Goal: Task Accomplishment & Management: Manage account settings

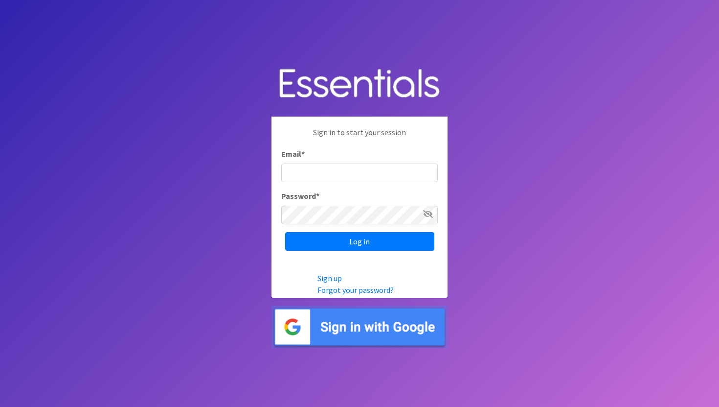
click at [340, 323] on img at bounding box center [359, 326] width 176 height 43
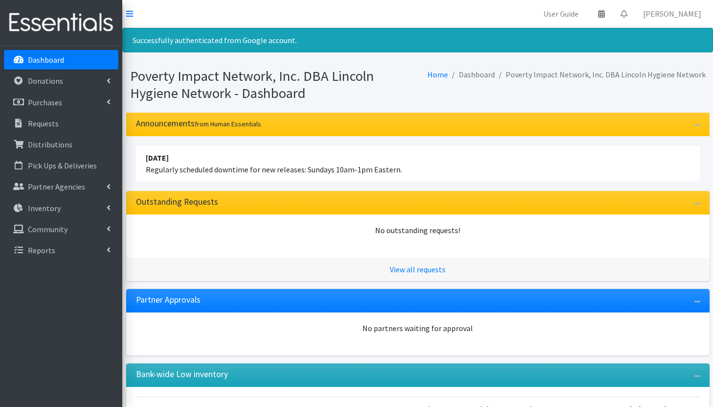
scroll to position [21, 0]
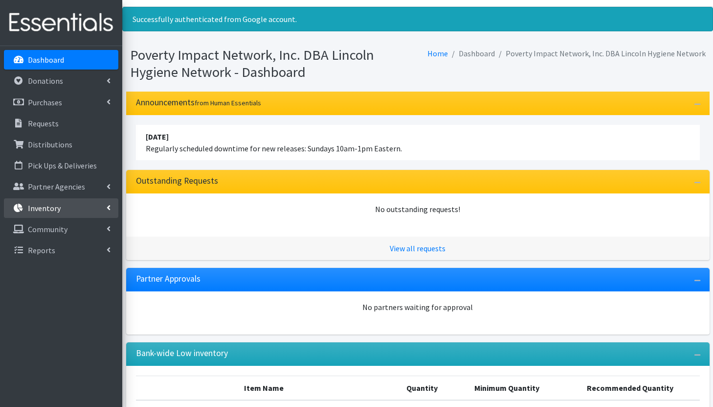
click at [64, 204] on link "Inventory" at bounding box center [61, 208] width 114 height 20
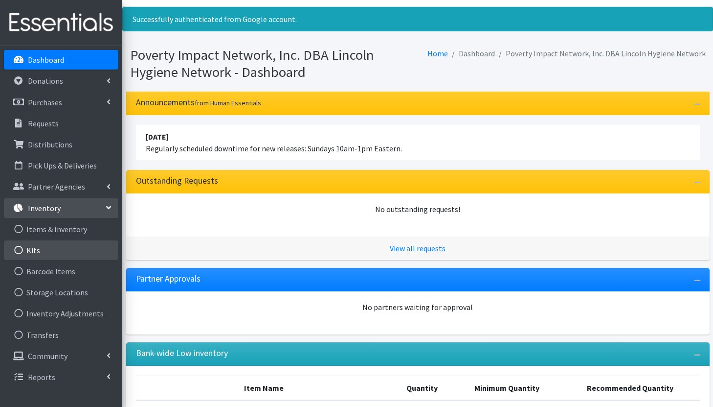
click at [64, 254] on link "Kits" at bounding box center [61, 250] width 114 height 20
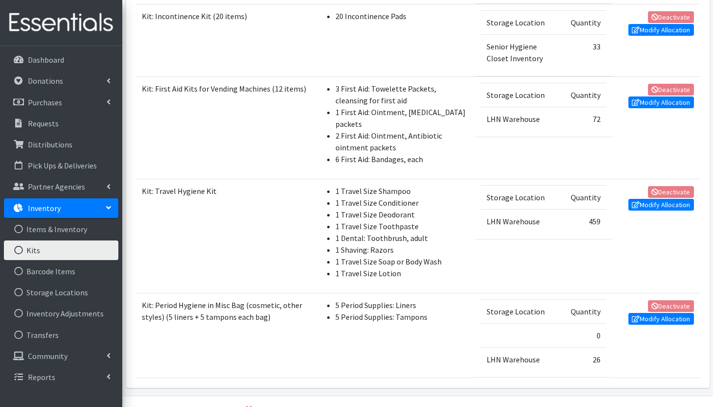
scroll to position [746, 0]
click at [654, 104] on link "Modify Allocation" at bounding box center [662, 103] width 66 height 12
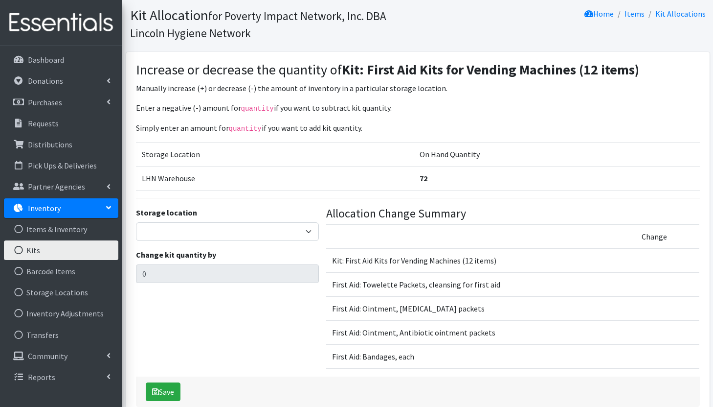
scroll to position [30, 0]
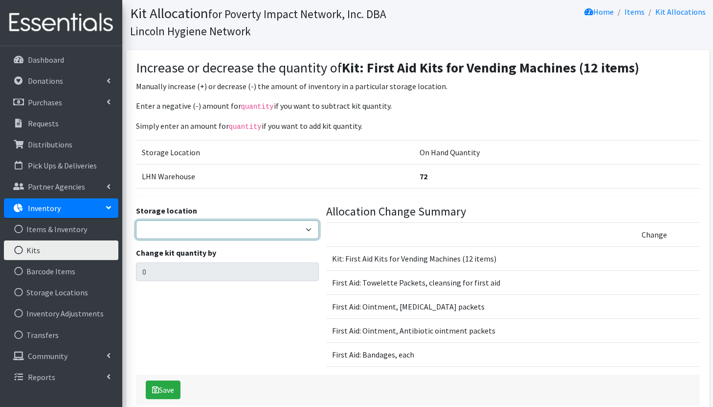
click at [292, 234] on select "LHN Warehouse Senior Hygiene Closet Inventory" at bounding box center [227, 229] width 183 height 19
select select "344"
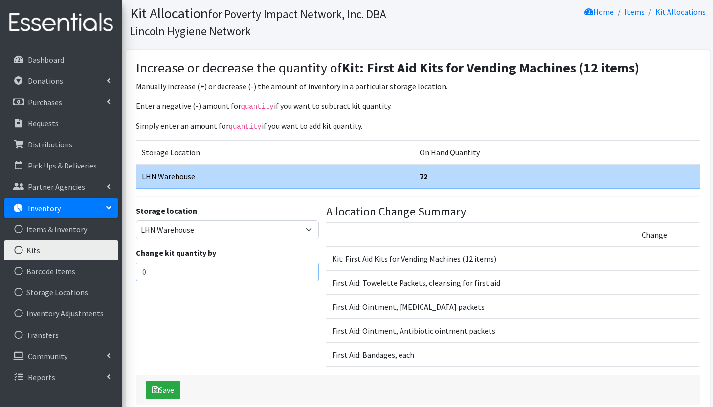
click at [224, 273] on input "0" at bounding box center [227, 271] width 183 height 19
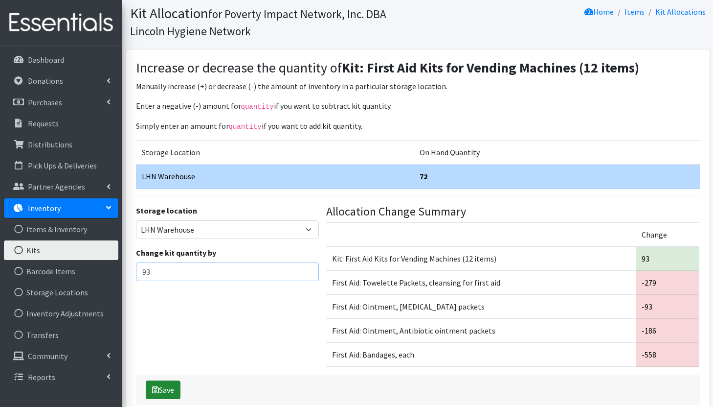
type input "93"
click at [167, 386] on button "Save" at bounding box center [163, 389] width 35 height 19
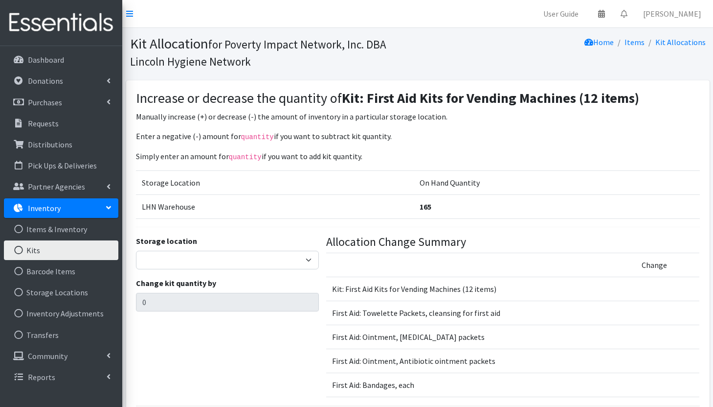
click at [57, 253] on link "Kits" at bounding box center [61, 250] width 114 height 20
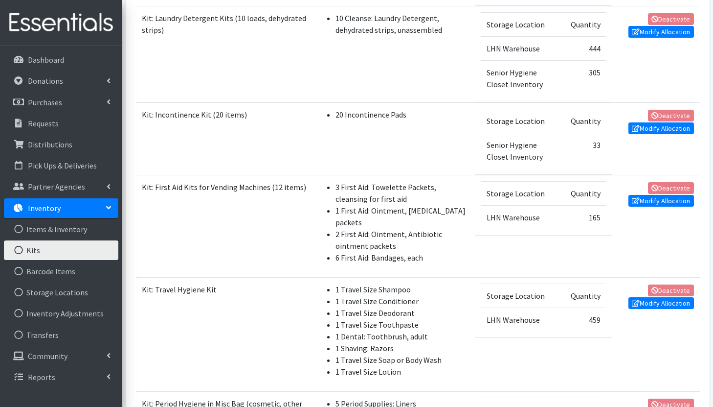
scroll to position [648, 0]
